Goal: Information Seeking & Learning: Learn about a topic

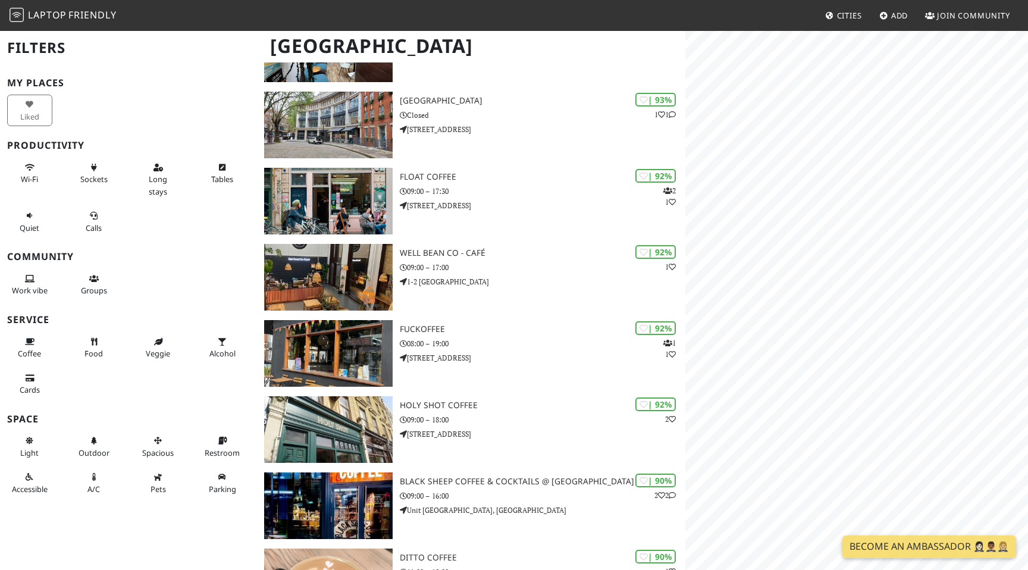
scroll to position [382, 0]
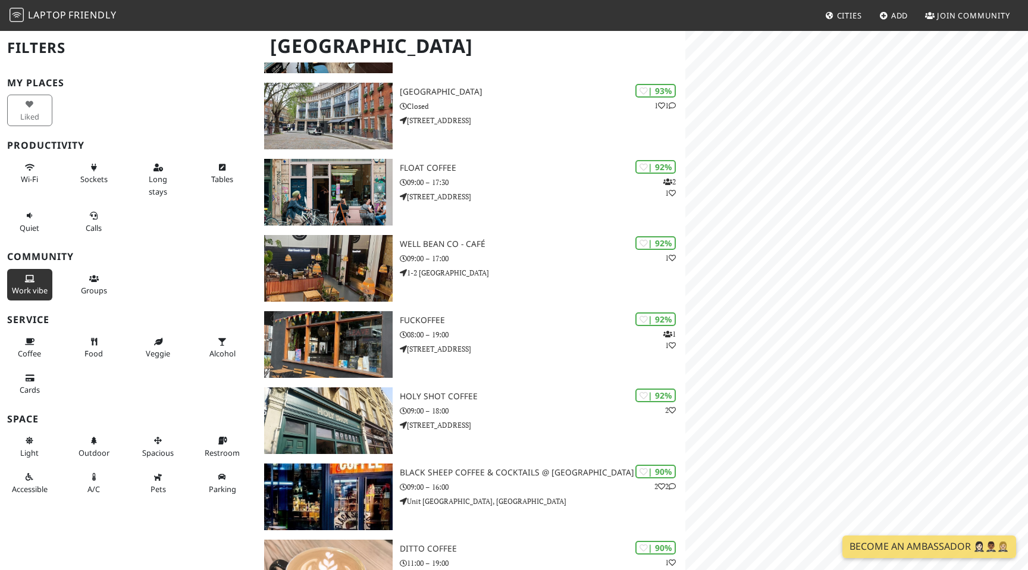
click at [21, 288] on span "Work vibe" at bounding box center [30, 290] width 36 height 11
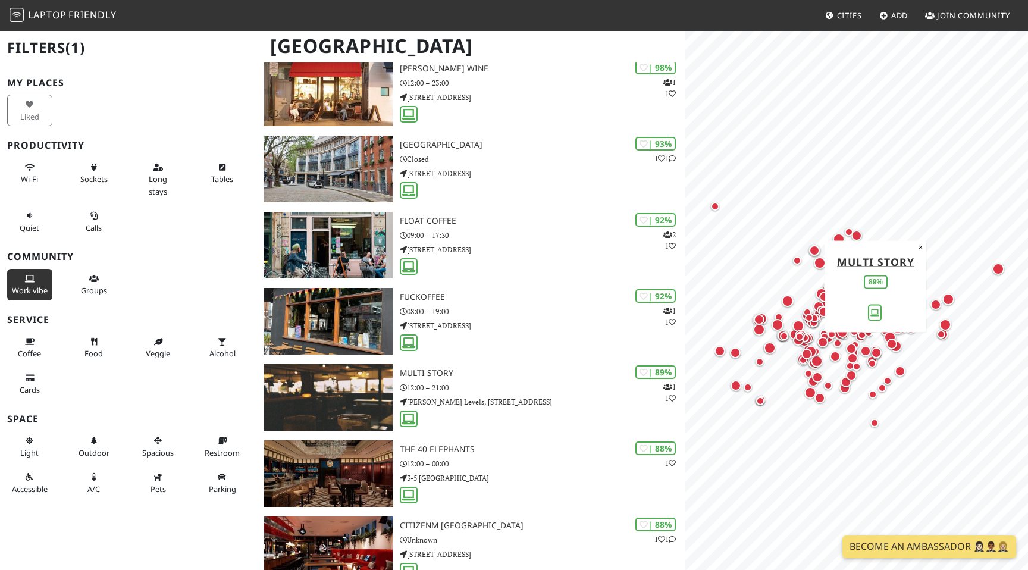
scroll to position [0, 0]
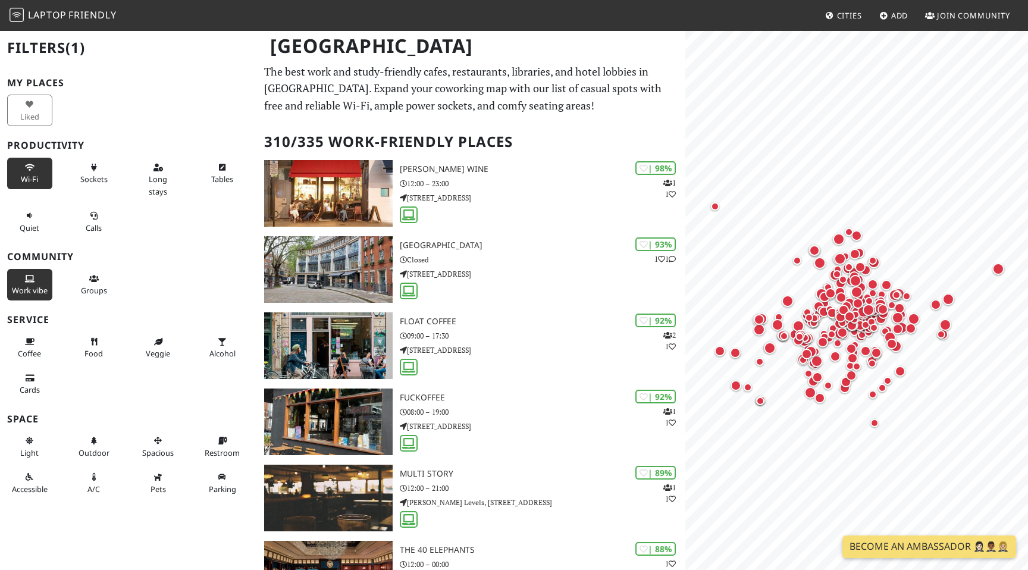
click at [29, 177] on span "Wi-Fi" at bounding box center [29, 179] width 17 height 11
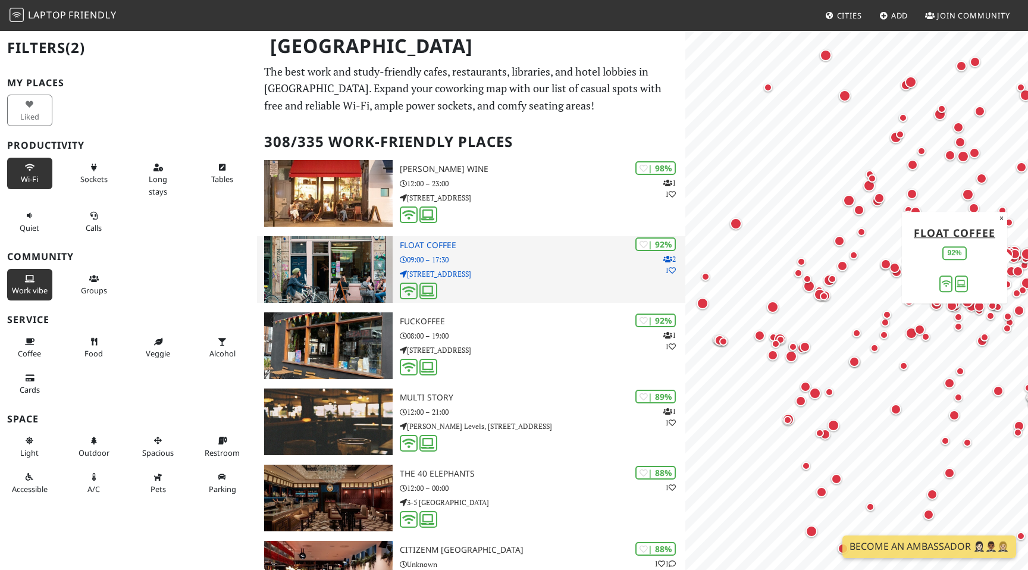
click at [419, 259] on p "09:00 – 17:30" at bounding box center [542, 259] width 285 height 11
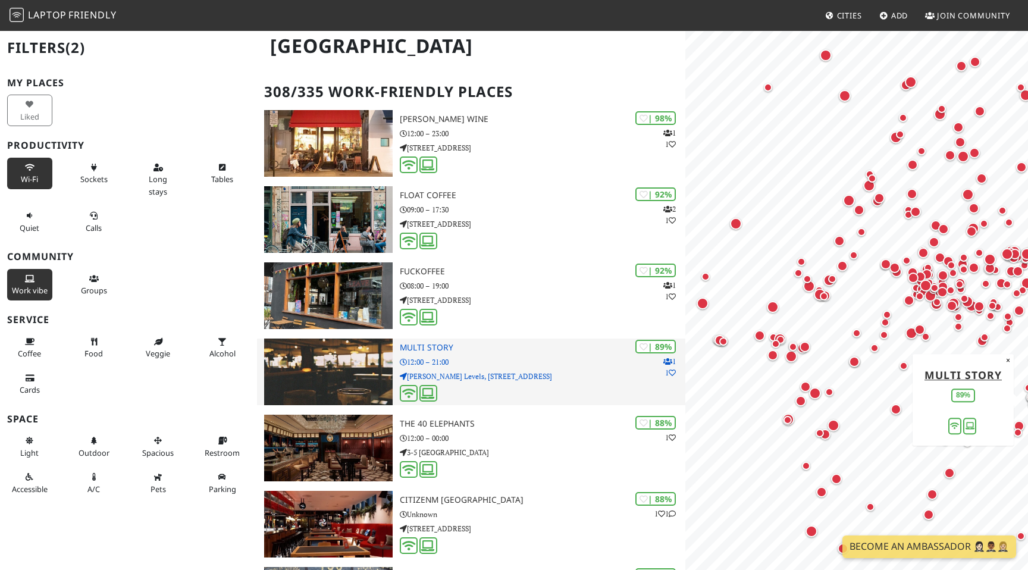
scroll to position [51, 0]
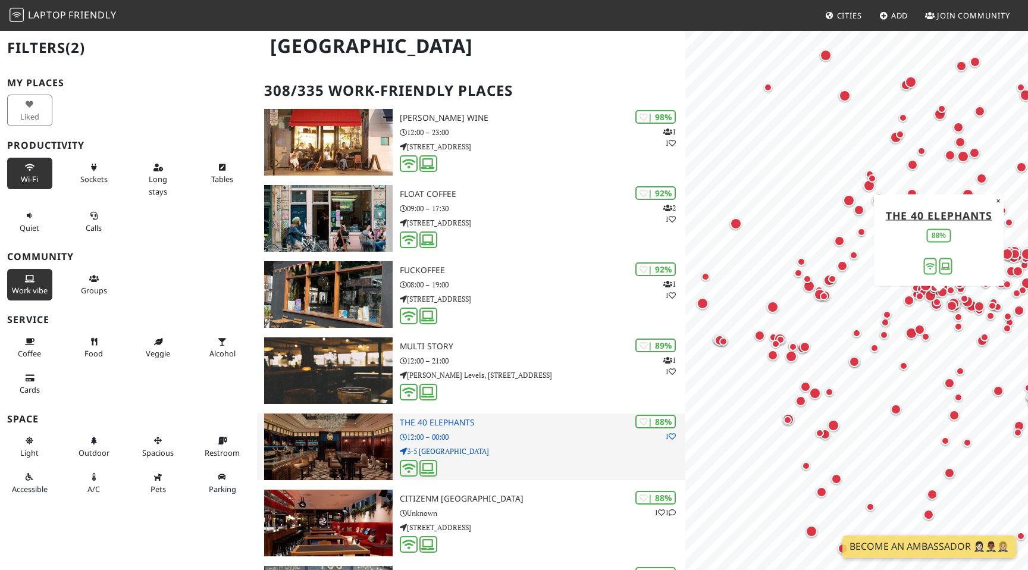
click at [429, 434] on p "12:00 – 00:00" at bounding box center [542, 436] width 285 height 11
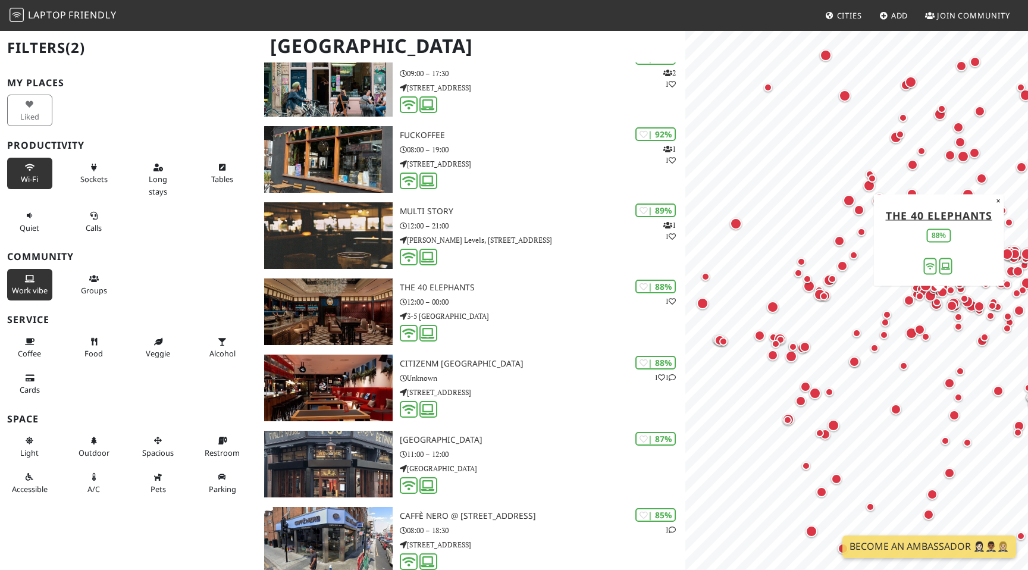
scroll to position [0, 0]
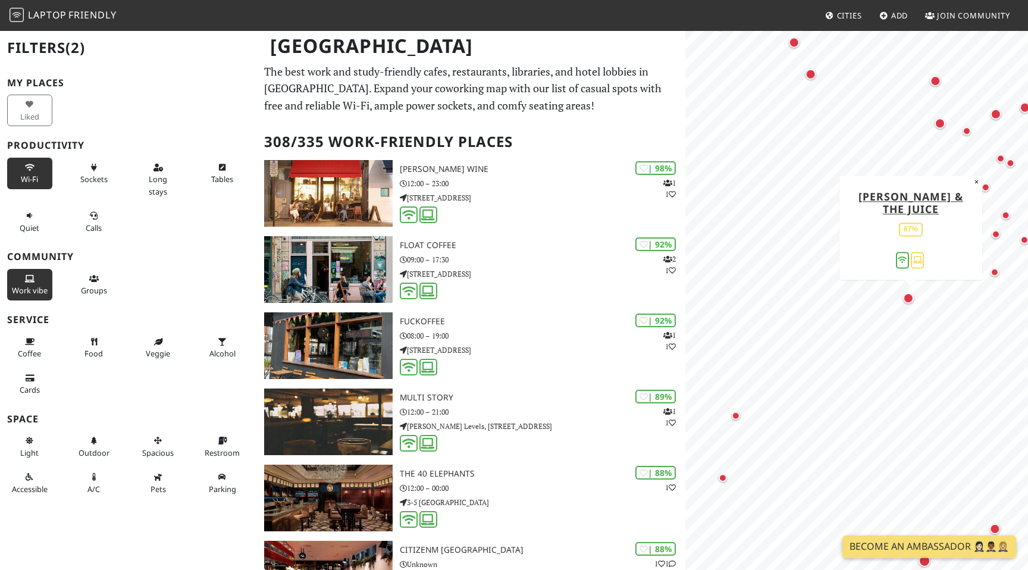
drag, startPoint x: 736, startPoint y: 302, endPoint x: 912, endPoint y: 304, distance: 175.4
click at [912, 304] on div "Map marker" at bounding box center [910, 300] width 15 height 15
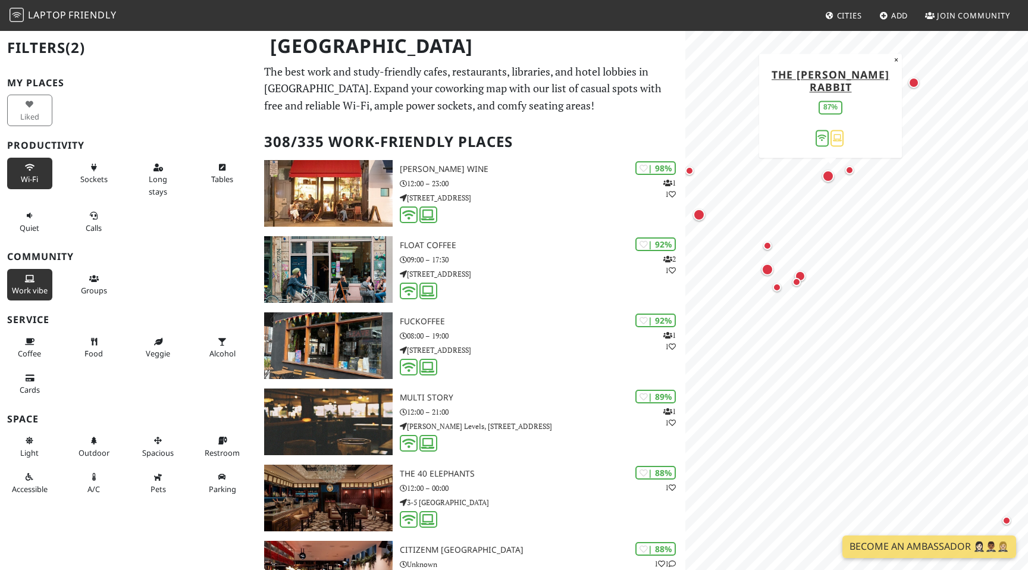
click at [827, 178] on div "Map marker" at bounding box center [828, 176] width 12 height 12
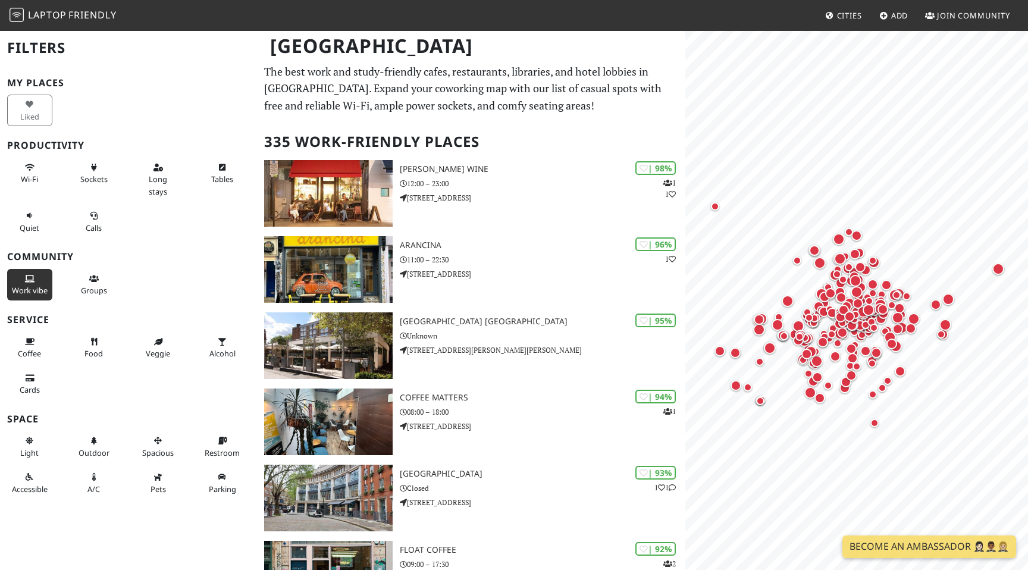
click at [29, 288] on span "Work vibe" at bounding box center [30, 290] width 36 height 11
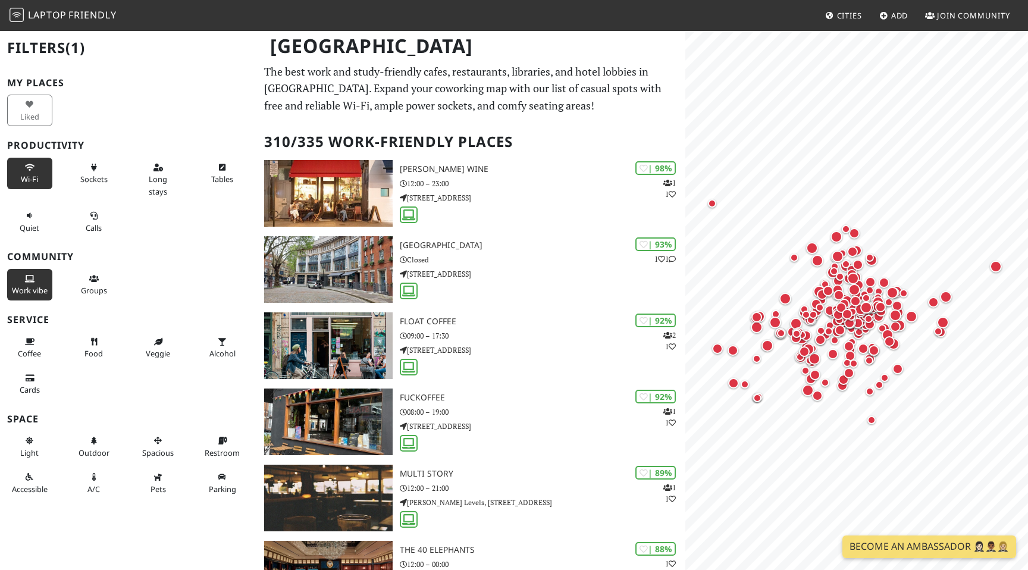
click at [33, 169] on icon at bounding box center [30, 168] width 10 height 8
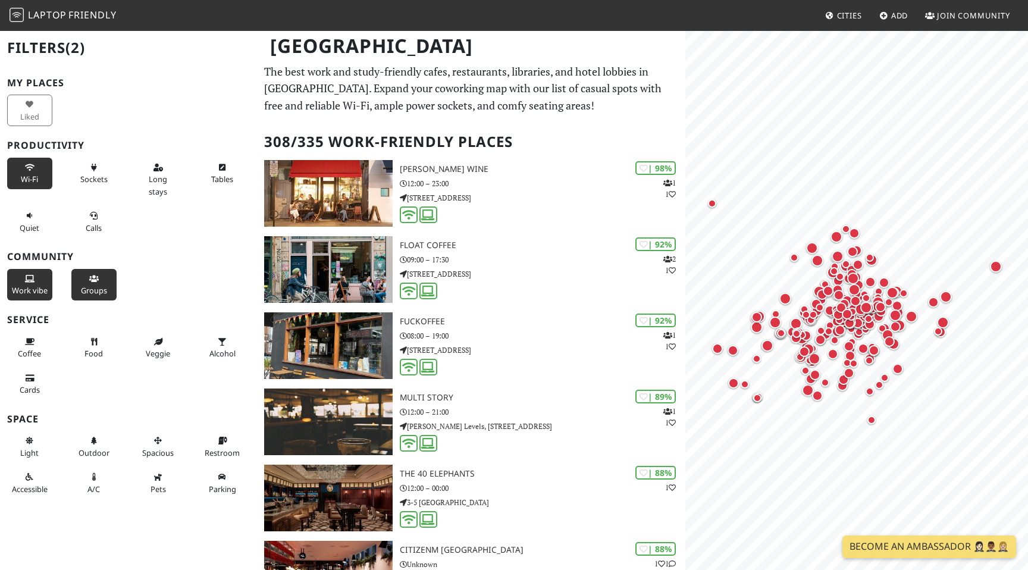
click at [97, 290] on span "Groups" at bounding box center [94, 290] width 26 height 11
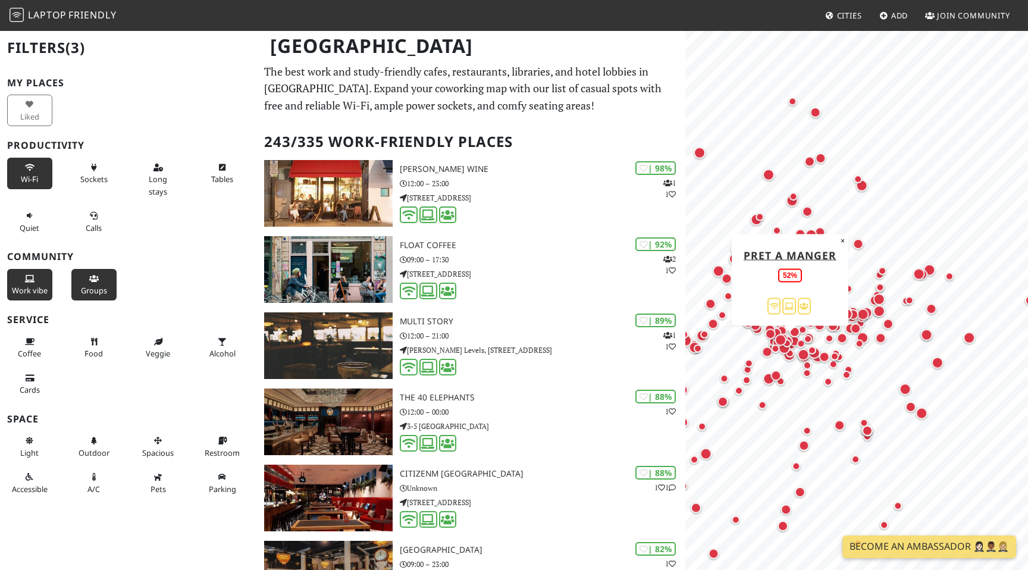
drag, startPoint x: 899, startPoint y: 373, endPoint x: 791, endPoint y: 350, distance: 110.6
click at [791, 350] on div "Map marker" at bounding box center [790, 346] width 14 height 14
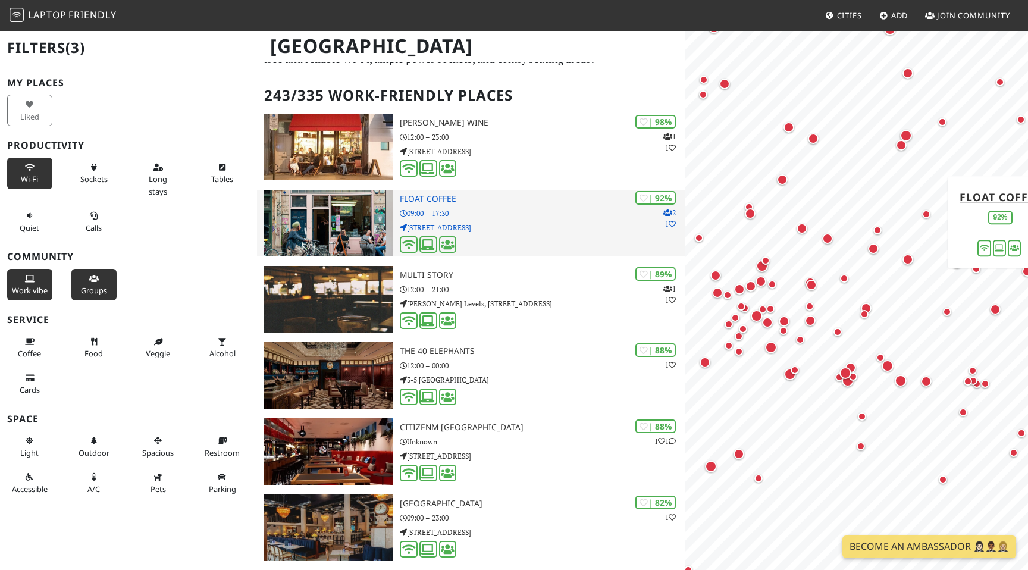
scroll to position [59, 0]
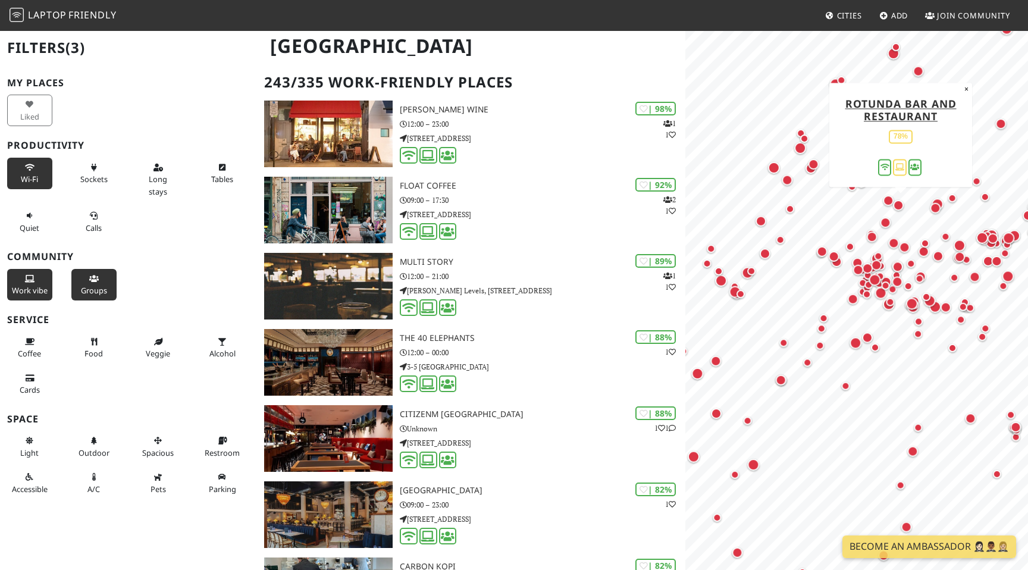
drag, startPoint x: 808, startPoint y: 202, endPoint x: 900, endPoint y: 200, distance: 92.2
click at [903, 202] on div "Map marker" at bounding box center [898, 205] width 11 height 11
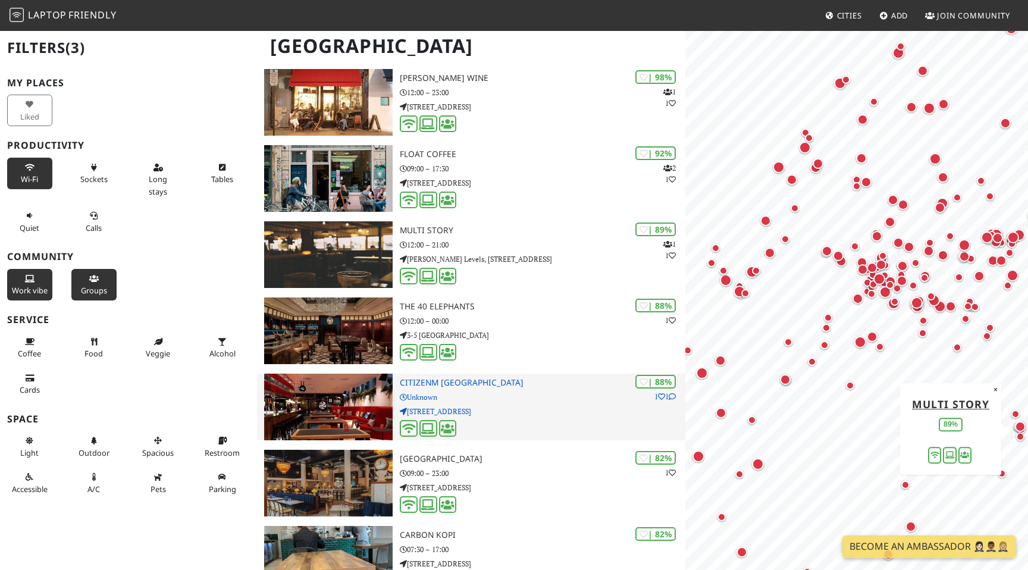
scroll to position [93, 0]
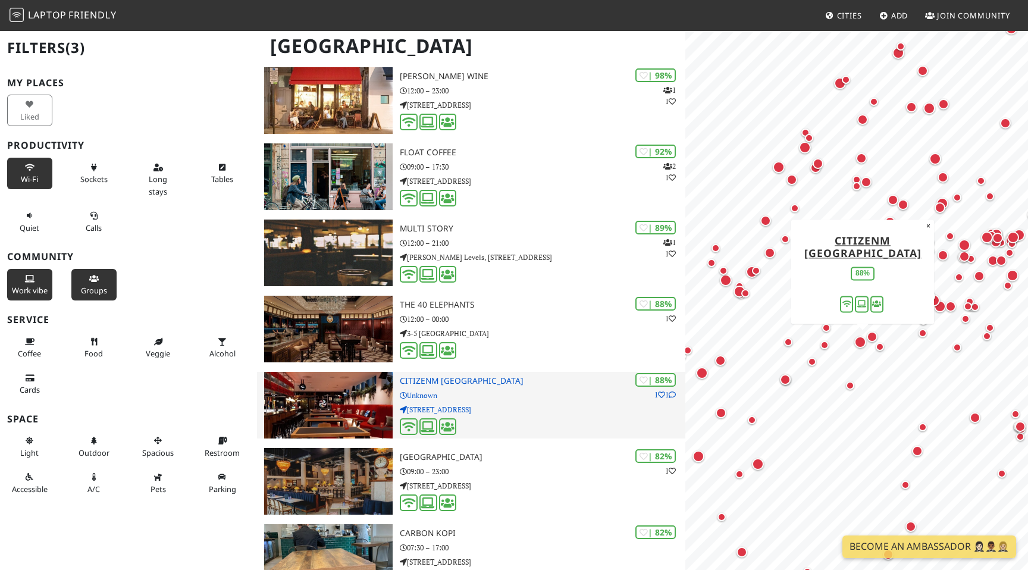
click at [475, 398] on p "Unknown" at bounding box center [542, 394] width 285 height 11
